Goal: Task Accomplishment & Management: Complete application form

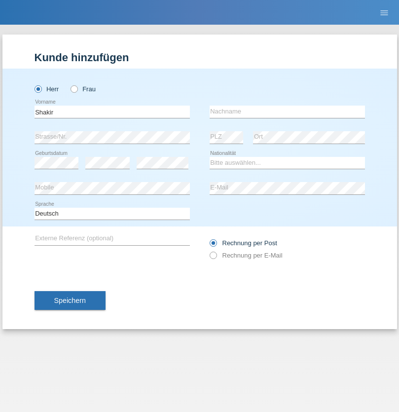
type input "Shakir"
click at [287, 112] on input "text" at bounding box center [287, 112] width 155 height 12
type input "[PERSON_NAME]"
select select "SO"
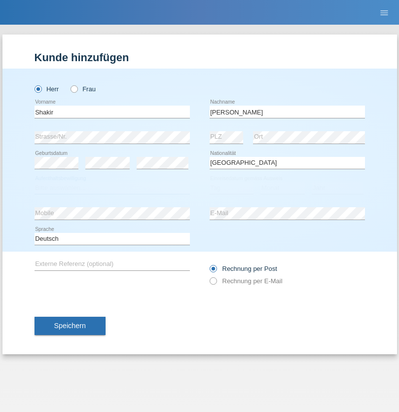
select select "C"
select select "27"
select select "04"
select select "2015"
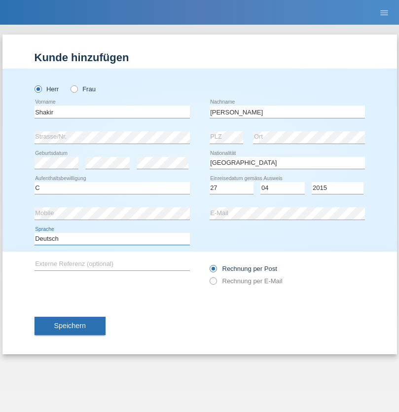
select select "en"
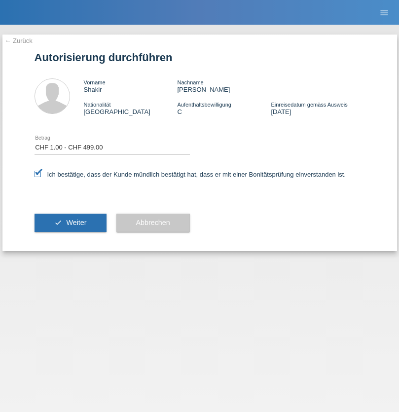
select select "1"
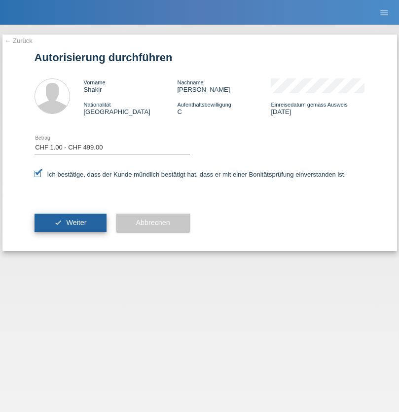
click at [70, 223] on span "Weiter" at bounding box center [76, 223] width 20 height 8
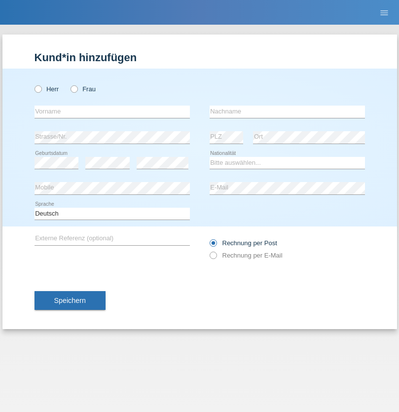
radio input "true"
click at [112, 112] on input "text" at bounding box center [112, 112] width 155 height 12
type input "bogomil"
click at [287, 112] on input "text" at bounding box center [287, 112] width 155 height 12
type input "bogomil"
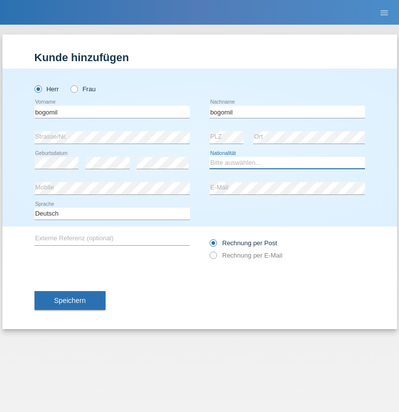
select select "BG"
select select "C"
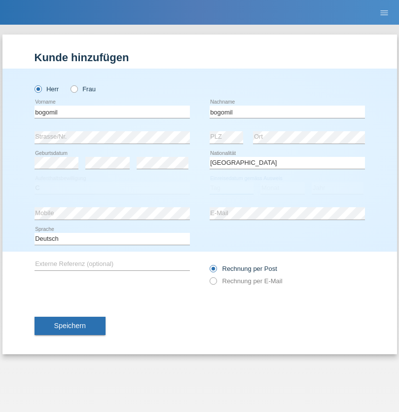
select select "29"
select select "04"
select select "2021"
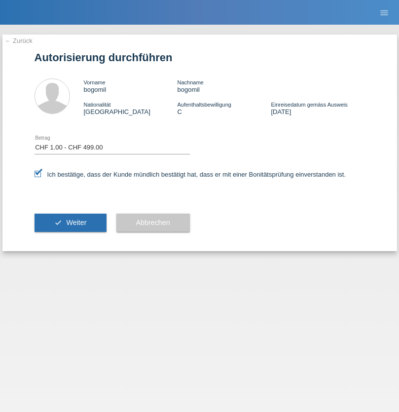
select select "1"
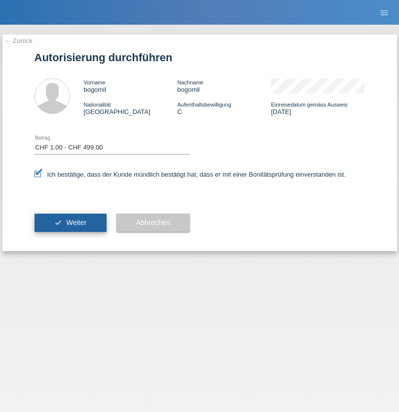
click at [70, 223] on span "Weiter" at bounding box center [76, 223] width 20 height 8
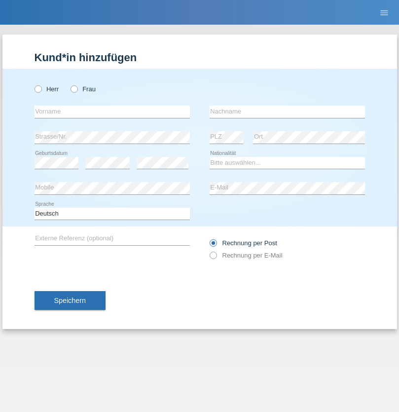
radio input "true"
click at [112, 112] on input "text" at bounding box center [112, 112] width 155 height 12
type input "franziska"
click at [287, 112] on input "text" at bounding box center [287, 112] width 155 height 12
type input "Pinkert"
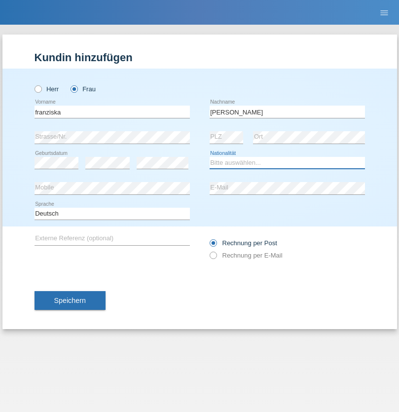
select select "CH"
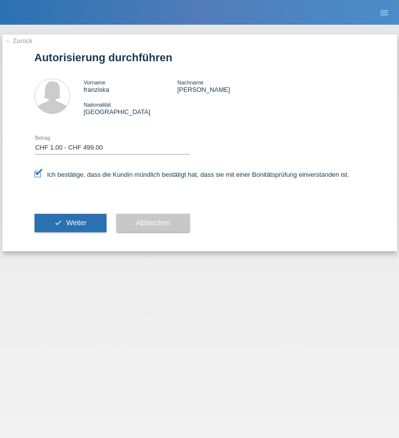
select select "1"
click at [70, 223] on span "Weiter" at bounding box center [76, 223] width 20 height 8
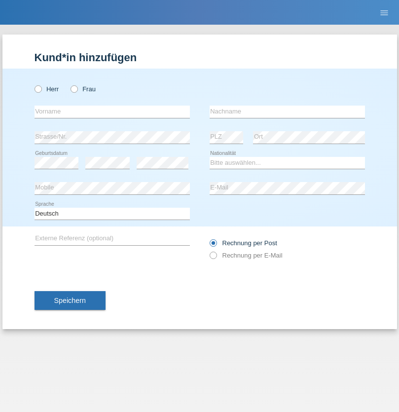
radio input "true"
click at [112, 112] on input "text" at bounding box center [112, 112] width 155 height 12
type input "Mohammad Qais"
click at [287, 112] on input "text" at bounding box center [287, 112] width 155 height 12
type input "Nemani"
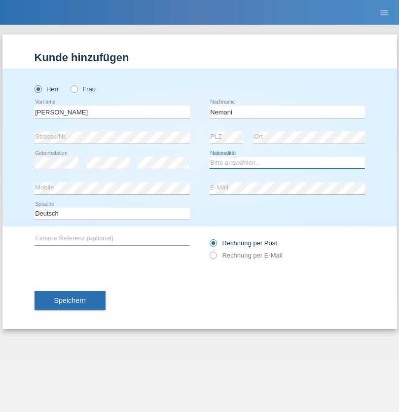
select select "AF"
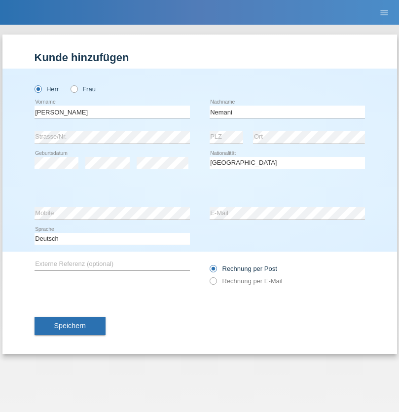
select select "C"
select select "02"
select select "01"
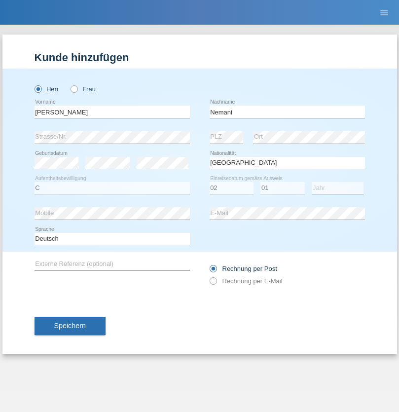
select select "2021"
